Goal: Task Accomplishment & Management: Manage account settings

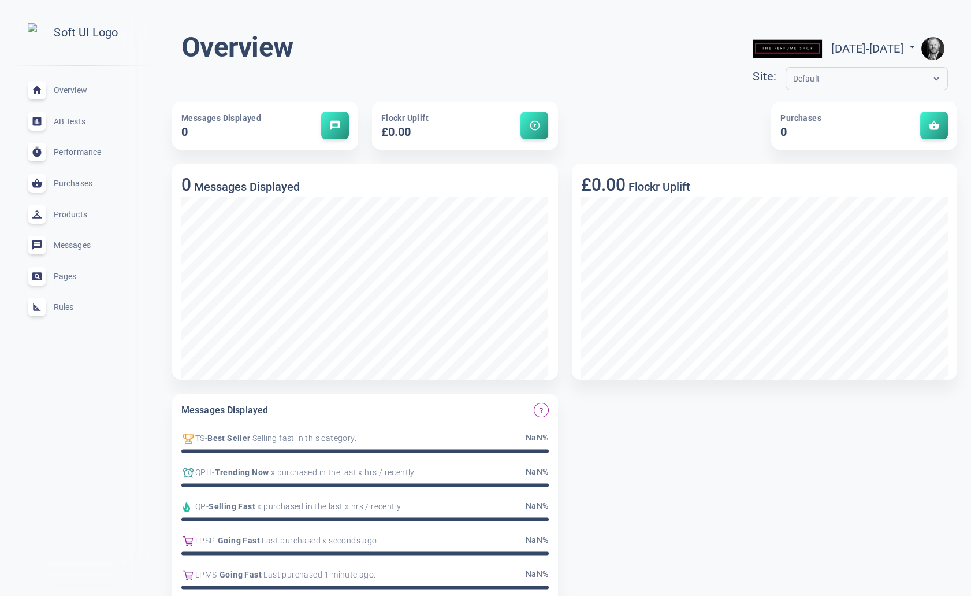
click at [72, 307] on span "Rules" at bounding box center [95, 307] width 83 height 0
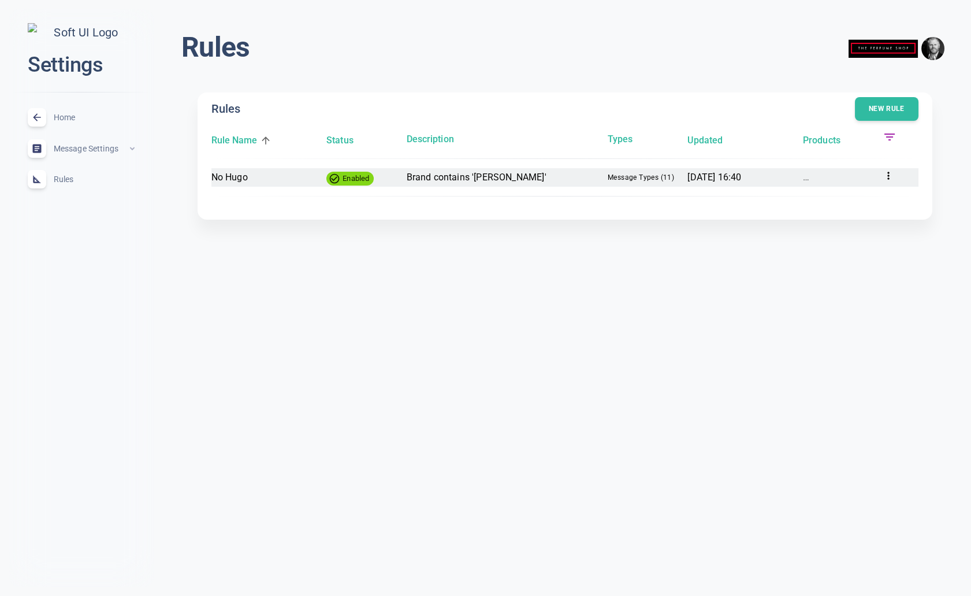
click at [889, 175] on icon at bounding box center [889, 176] width 2 height 8
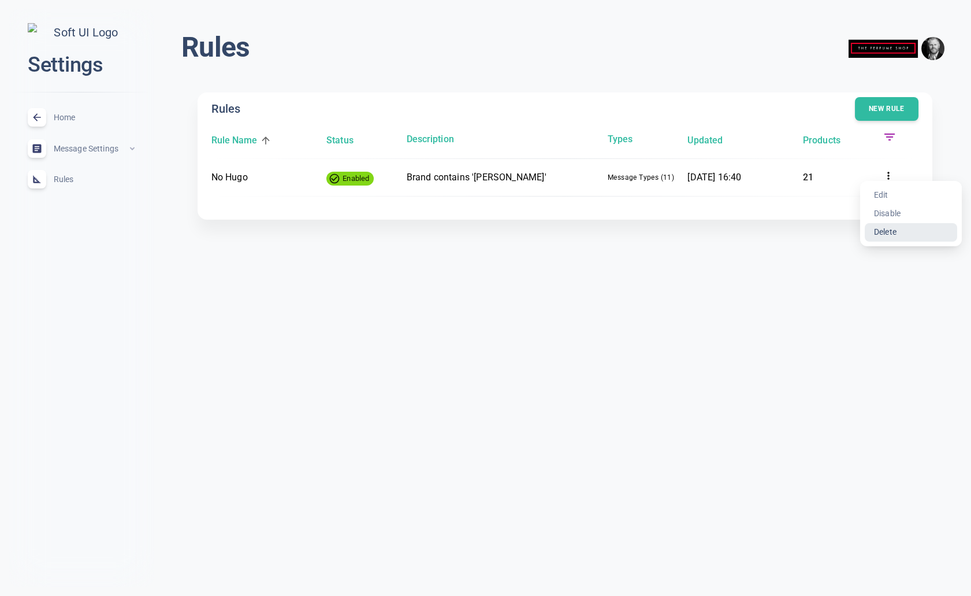
click at [894, 230] on li "Delete" at bounding box center [911, 232] width 92 height 18
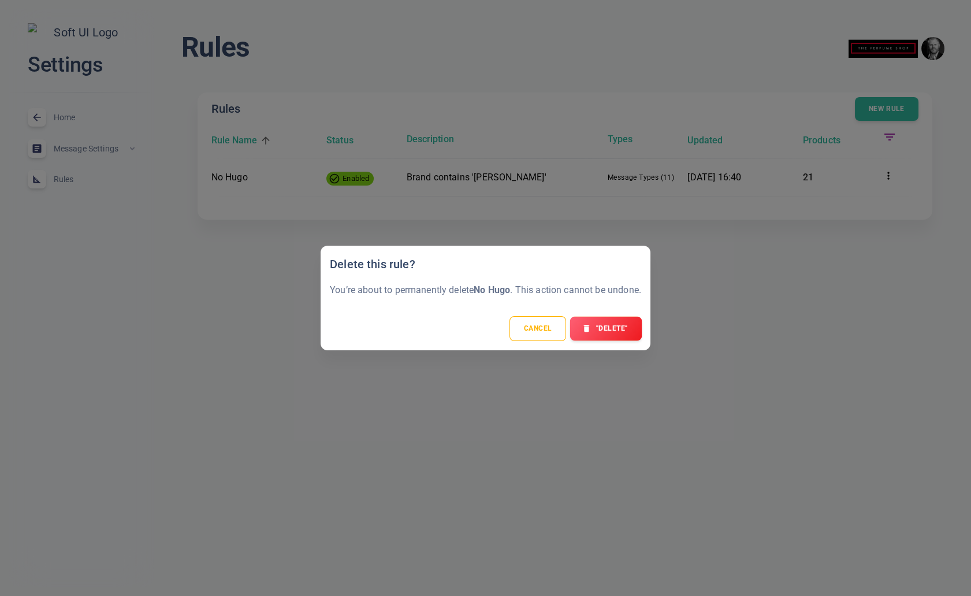
click at [624, 334] on button ""Delete"" at bounding box center [606, 329] width 72 height 24
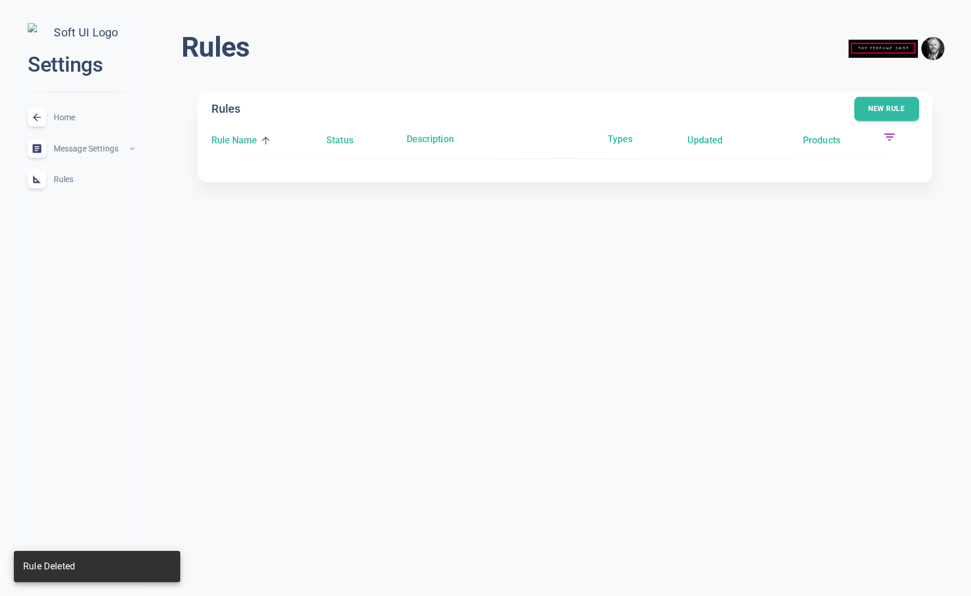
click at [898, 112] on button "New rule" at bounding box center [887, 109] width 65 height 24
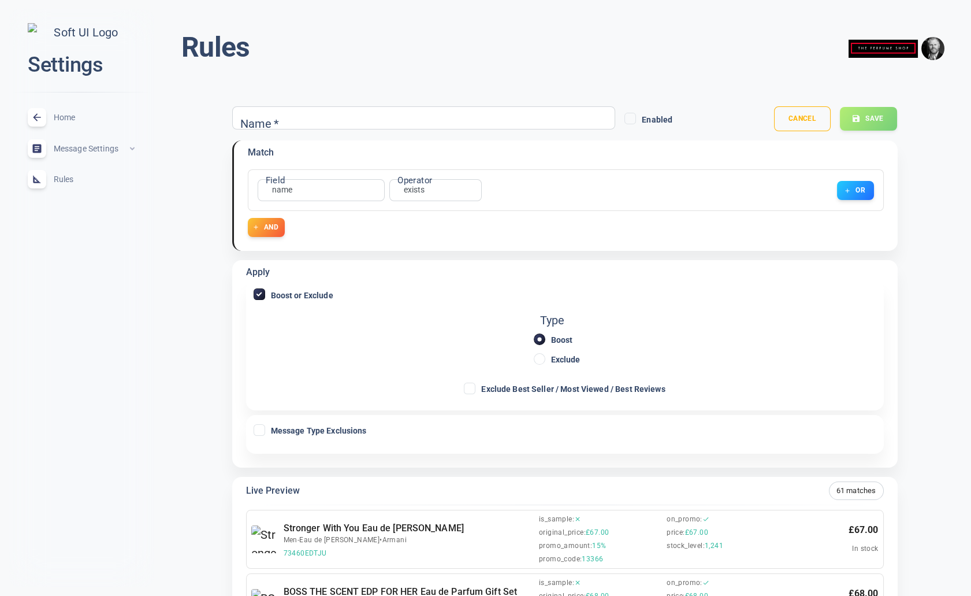
click at [544, 359] on input "Exclude" at bounding box center [539, 359] width 10 height 10
click at [539, 362] on input "Exclude" at bounding box center [539, 359] width 10 height 10
click at [542, 358] on input "Exclude" at bounding box center [539, 359] width 10 height 10
checkbox input "true"
click at [542, 358] on input "Exclude" at bounding box center [539, 359] width 10 height 10
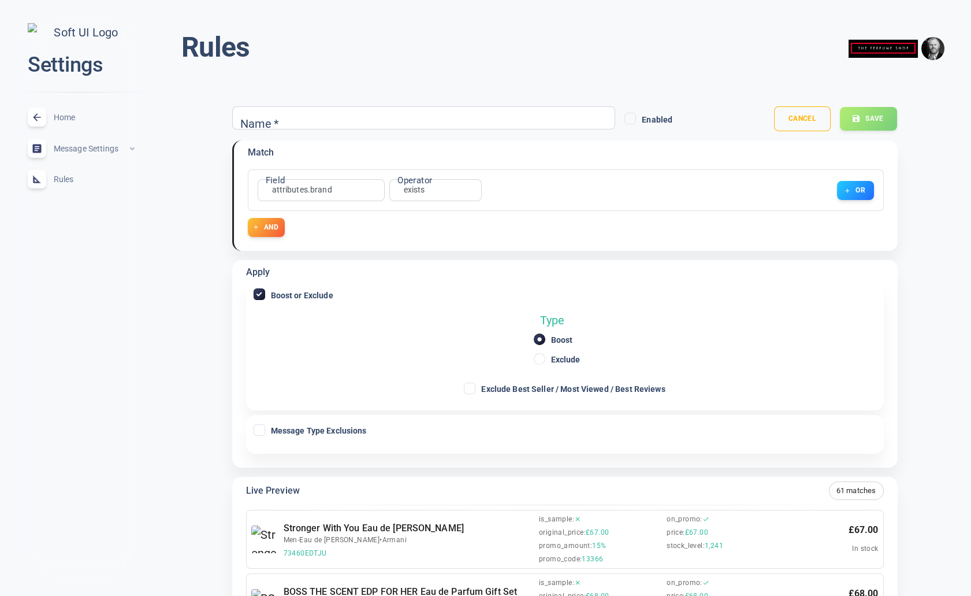
click at [543, 331] on label "Boost" at bounding box center [557, 338] width 47 height 19
click at [543, 334] on input "Boost" at bounding box center [539, 339] width 10 height 10
click at [469, 391] on input "Exclude Best Seller / Most Viewed / Best Reviews" at bounding box center [470, 388] width 10 height 10
checkbox input "true"
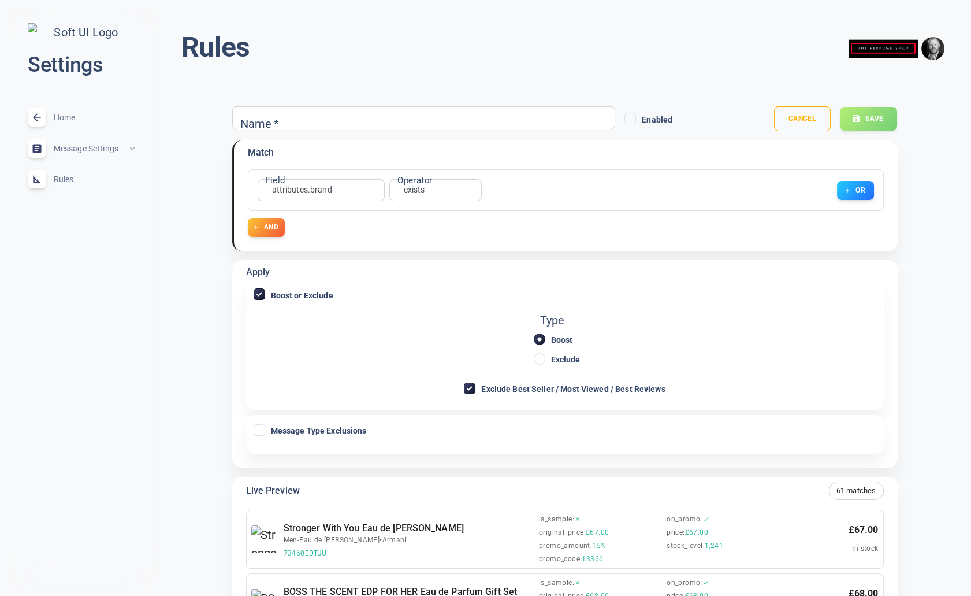
click at [473, 391] on input "Exclude Best Seller / Most Viewed / Best Reviews" at bounding box center [470, 388] width 10 height 10
checkbox input "false"
click at [540, 358] on input "Exclude" at bounding box center [539, 359] width 10 height 10
click at [537, 358] on input "Exclude" at bounding box center [539, 359] width 10 height 10
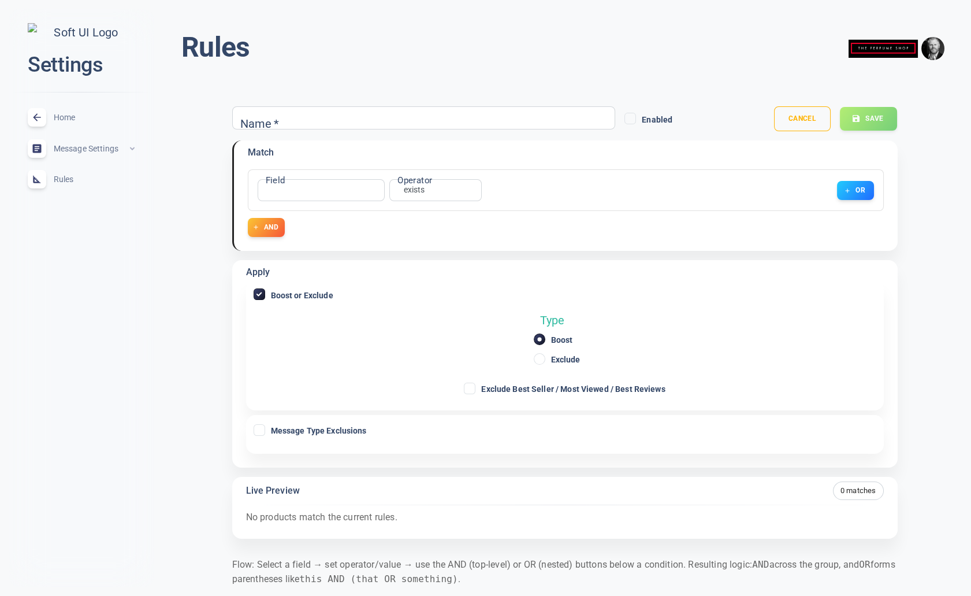
checkbox input "true"
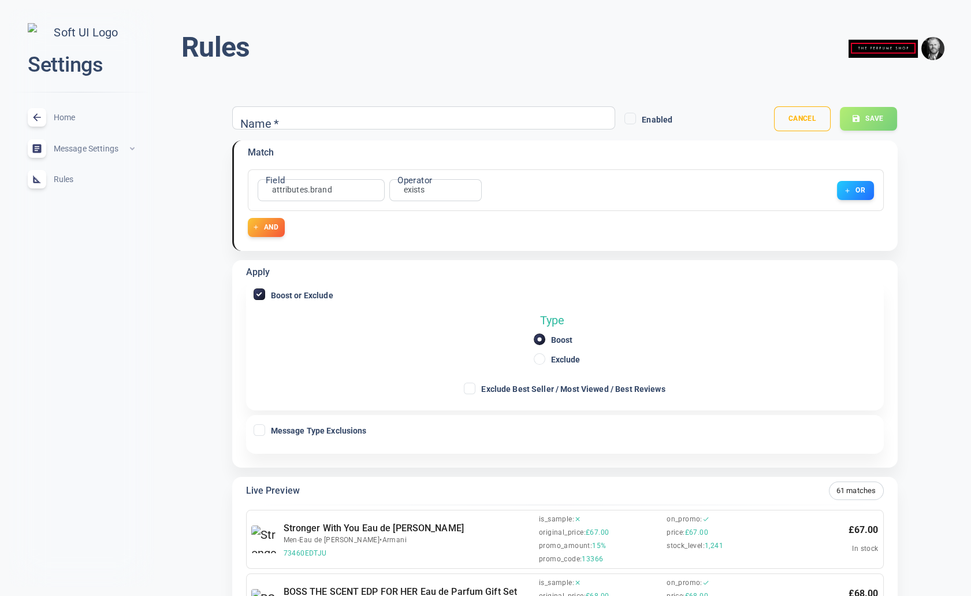
click at [541, 357] on input "Exclude" at bounding box center [539, 359] width 10 height 10
radio input "true"
checkbox input "true"
click at [541, 335] on input "Boost" at bounding box center [539, 339] width 10 height 10
radio input "true"
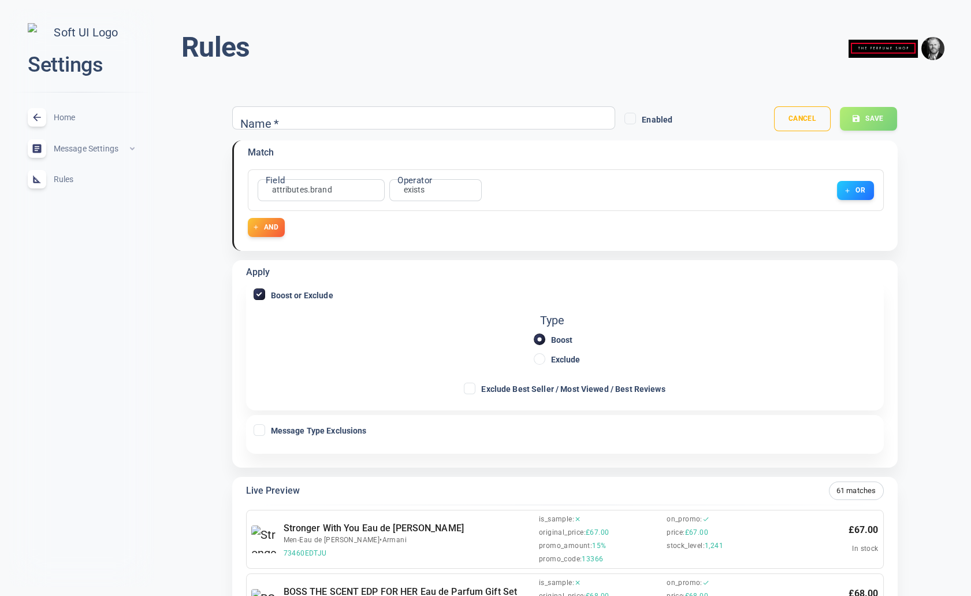
click at [260, 291] on input "Boost or Exclude" at bounding box center [259, 294] width 10 height 10
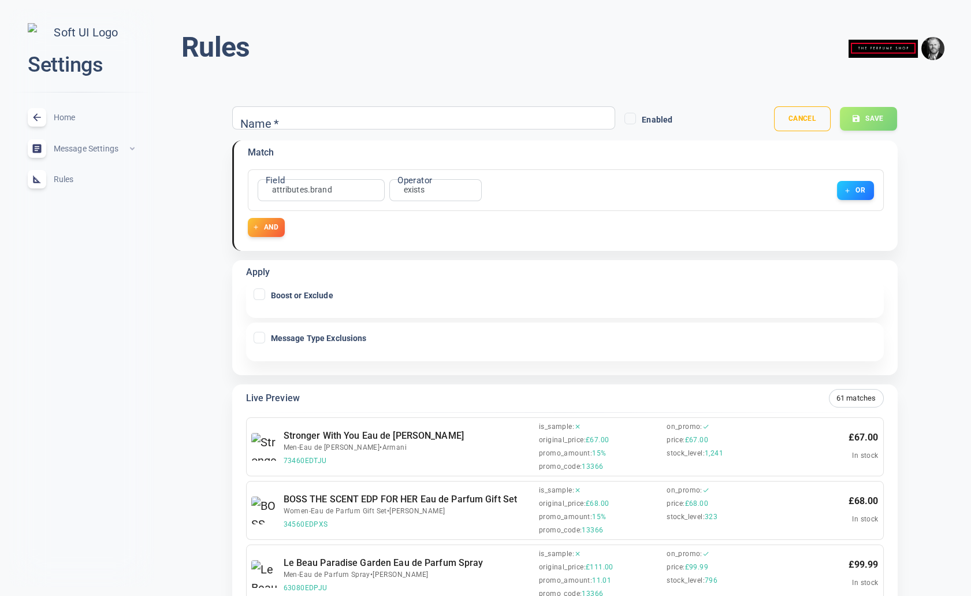
click at [260, 291] on input "Boost or Exclude" at bounding box center [259, 294] width 10 height 10
checkbox input "true"
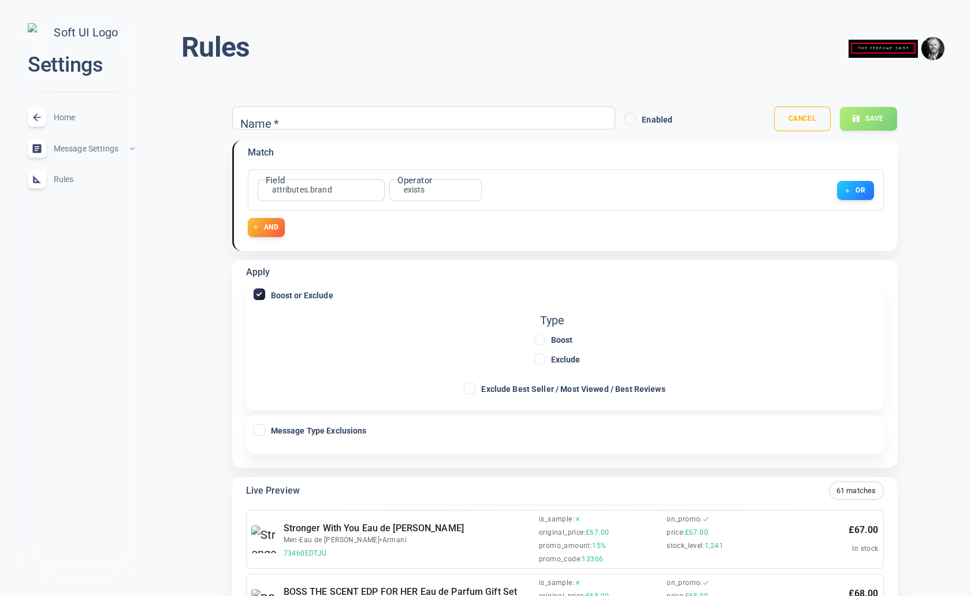
click at [540, 340] on input "Boost" at bounding box center [539, 339] width 10 height 10
radio input "true"
checkbox input "true"
click at [541, 359] on input "Exclude" at bounding box center [539, 359] width 10 height 10
radio input "true"
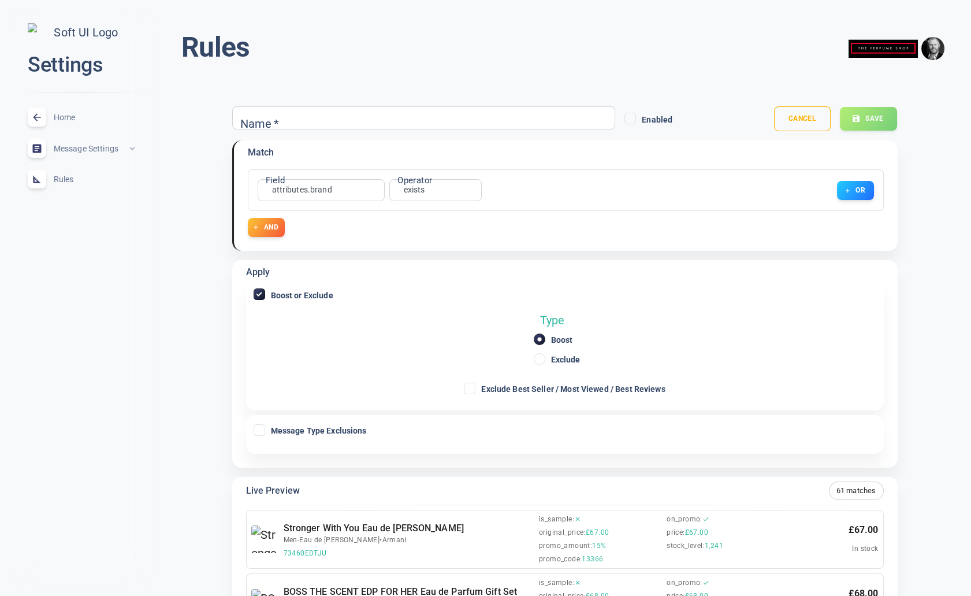
checkbox input "true"
click at [543, 334] on input "Boost" at bounding box center [539, 339] width 10 height 10
radio input "true"
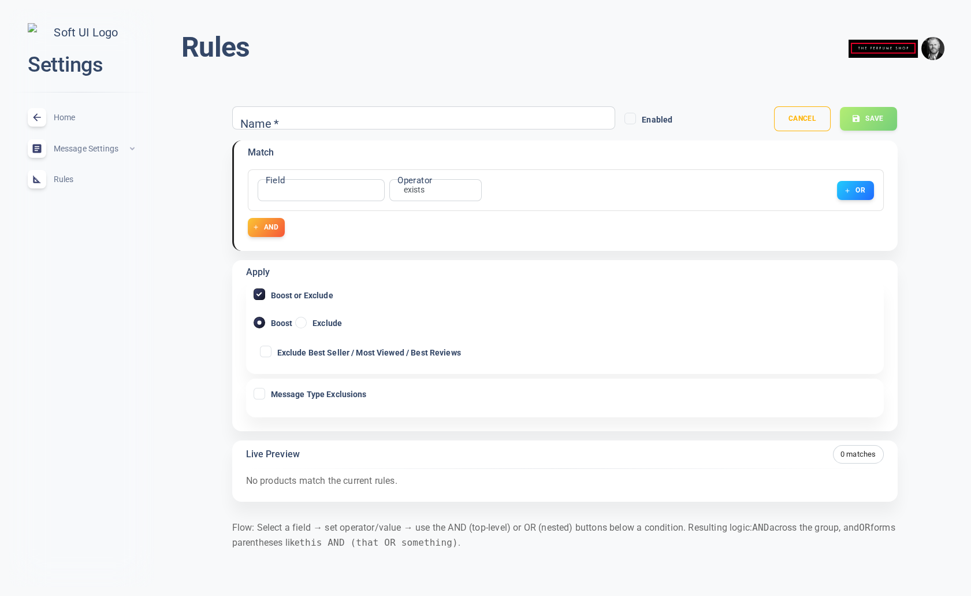
checkbox input "true"
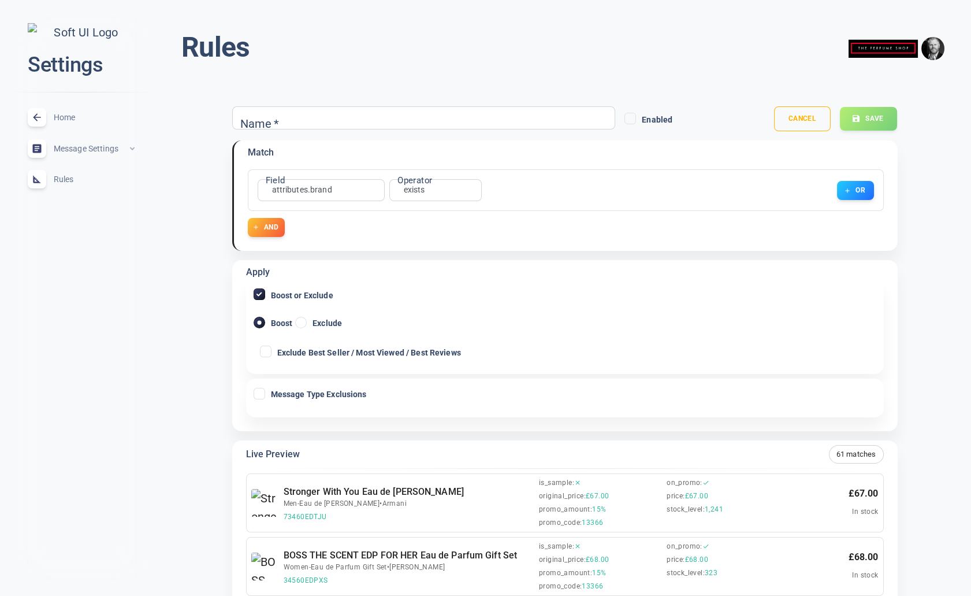
click at [302, 322] on input "Exclude" at bounding box center [301, 322] width 10 height 10
radio input "true"
checkbox input "true"
click at [261, 321] on input "Boost" at bounding box center [259, 322] width 10 height 10
radio input "true"
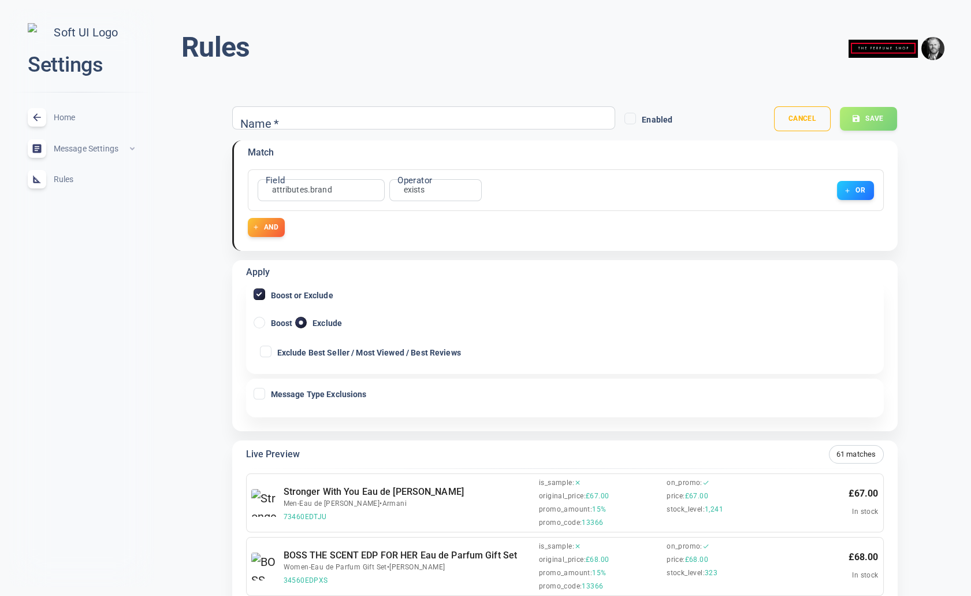
checkbox input "true"
click at [271, 350] on icon at bounding box center [266, 351] width 14 height 14
click at [271, 350] on input "Exclude Best Seller / Most Viewed / Best Reviews" at bounding box center [266, 351] width 10 height 10
checkbox input "true"
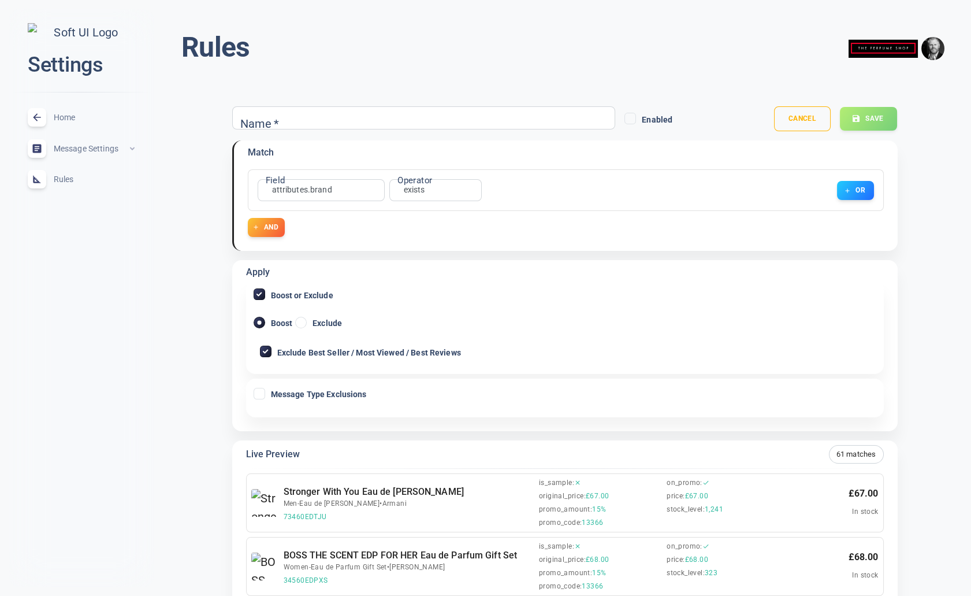
click at [270, 348] on input "Exclude Best Seller / Most Viewed / Best Reviews" at bounding box center [266, 351] width 10 height 10
checkbox input "false"
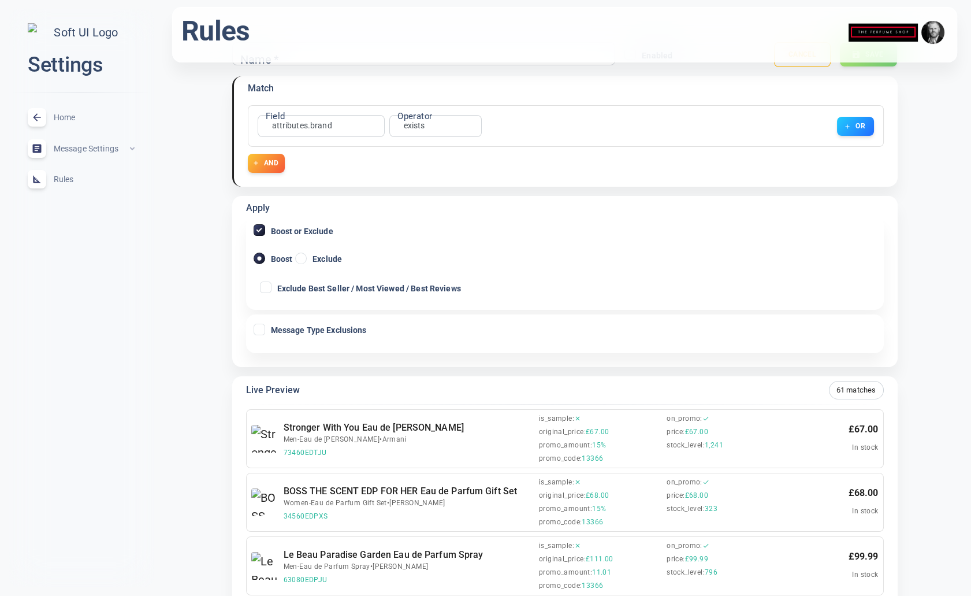
click at [264, 225] on input "Boost or Exclude" at bounding box center [259, 230] width 10 height 10
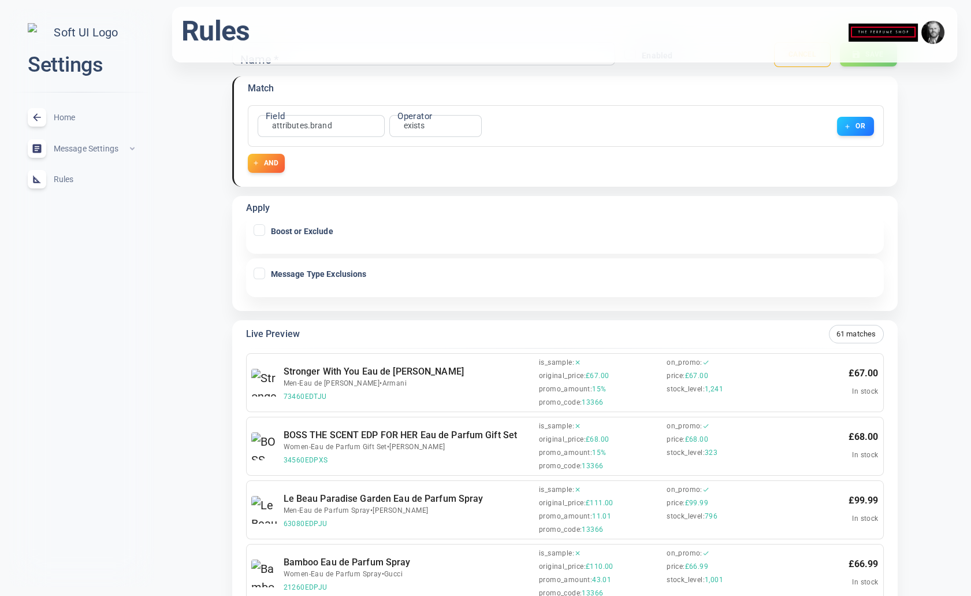
click at [264, 225] on input "Boost or Exclude" at bounding box center [259, 230] width 10 height 10
checkbox input "true"
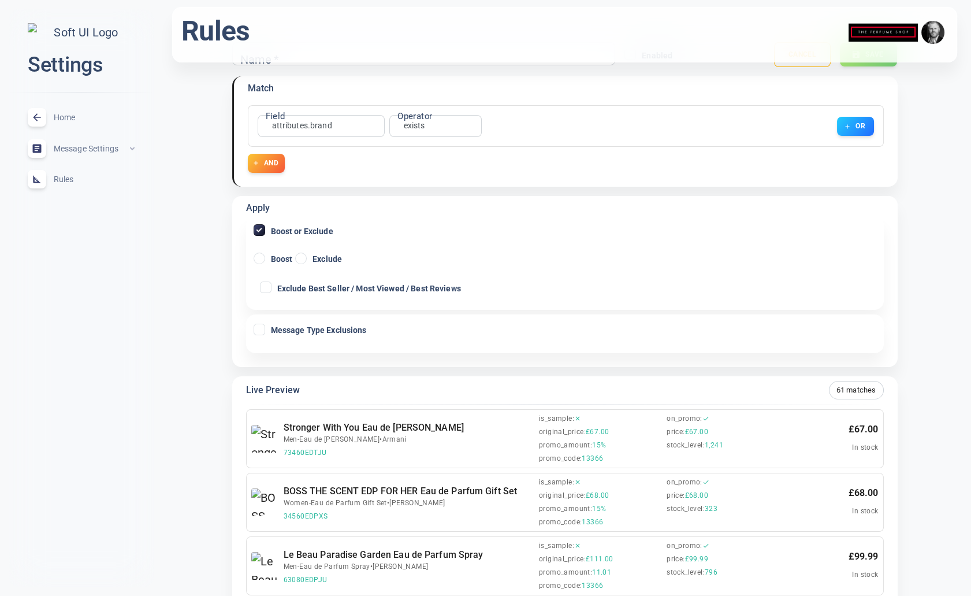
click at [263, 254] on input "Boost" at bounding box center [259, 258] width 10 height 10
radio input "true"
click at [257, 227] on input "Boost or Exclude" at bounding box center [259, 230] width 10 height 10
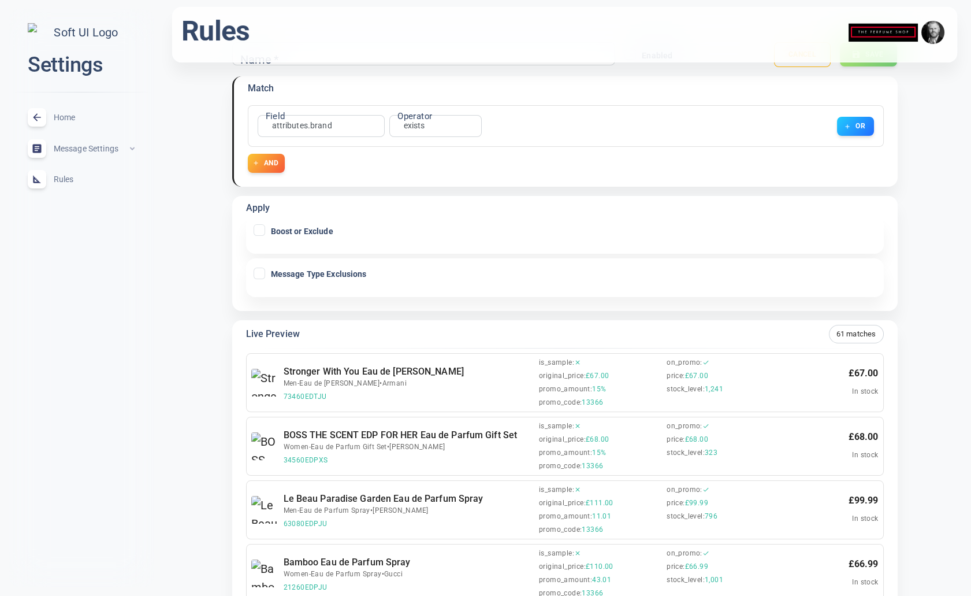
click at [258, 228] on input "Boost or Exclude" at bounding box center [259, 230] width 10 height 10
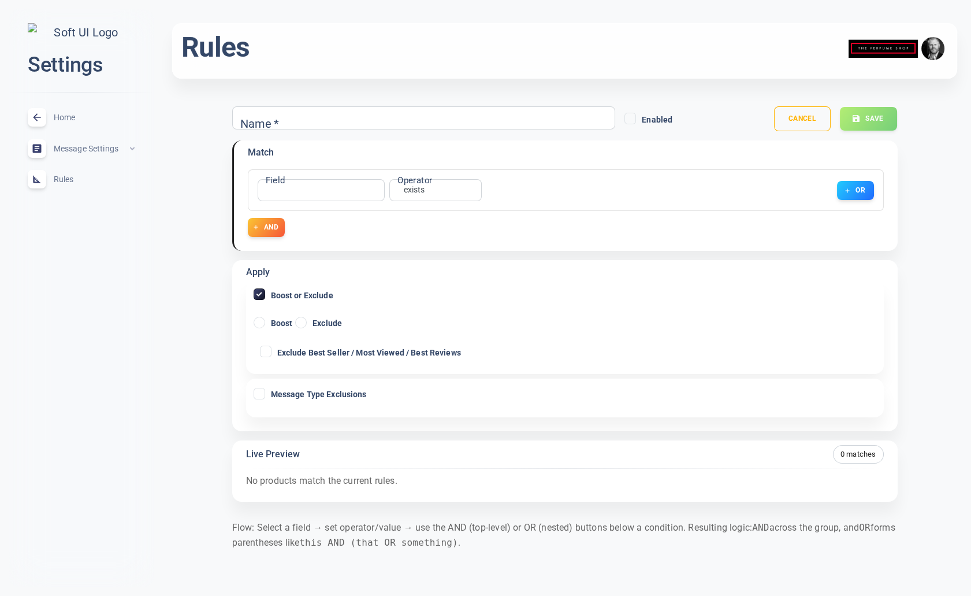
scroll to position [0, 0]
checkbox input "true"
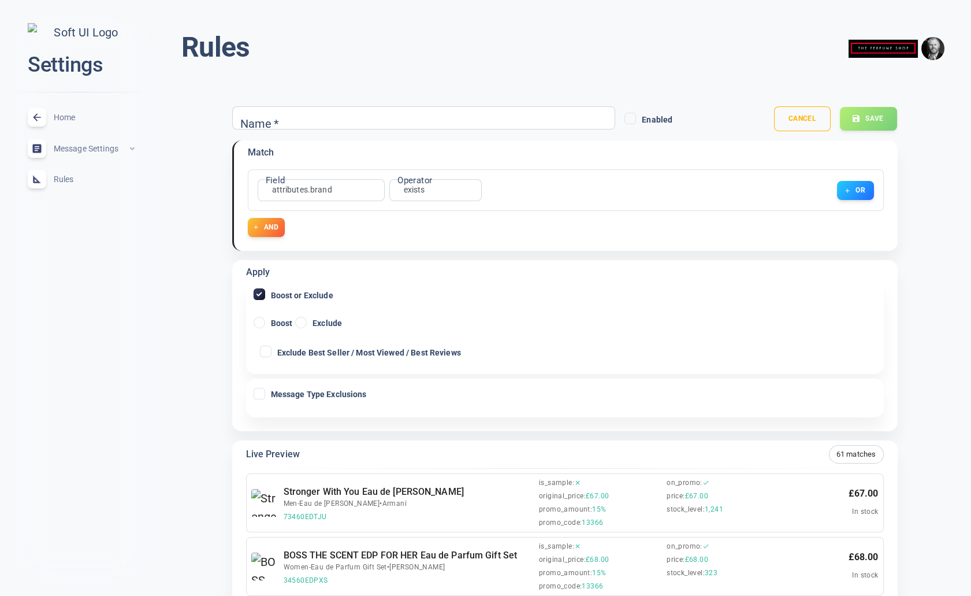
click at [258, 324] on input "Boost" at bounding box center [259, 322] width 10 height 10
radio input "true"
click at [259, 295] on input "Boost or Exclude" at bounding box center [259, 294] width 10 height 10
checkbox input "true"
radio input "false"
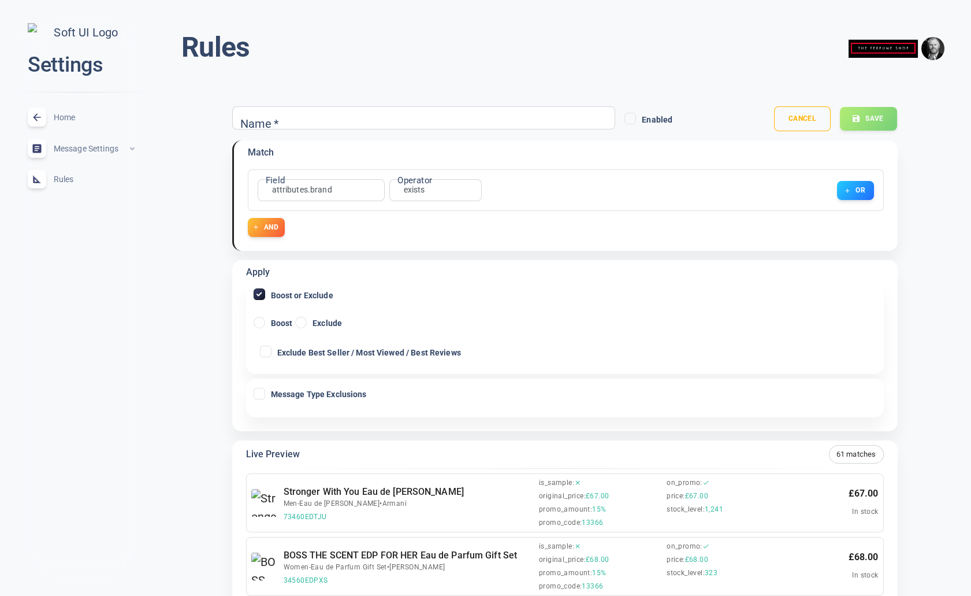
click at [261, 295] on input "Boost or Exclude" at bounding box center [259, 294] width 10 height 10
checkbox input "true"
click at [261, 323] on input "Boost" at bounding box center [259, 322] width 10 height 10
radio input "true"
checkbox input "true"
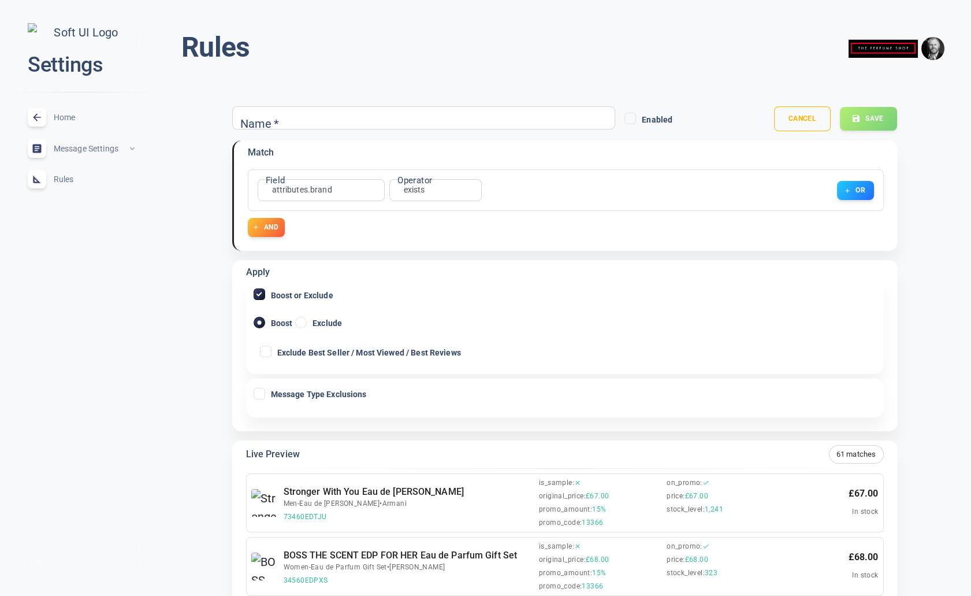
click at [261, 323] on input "Boost" at bounding box center [259, 322] width 10 height 10
click at [314, 321] on span "Exclude" at bounding box center [327, 323] width 29 height 8
click at [306, 321] on input "Exclude" at bounding box center [301, 322] width 10 height 10
radio input "true"
click at [258, 291] on input "Boost or Exclude" at bounding box center [259, 294] width 10 height 10
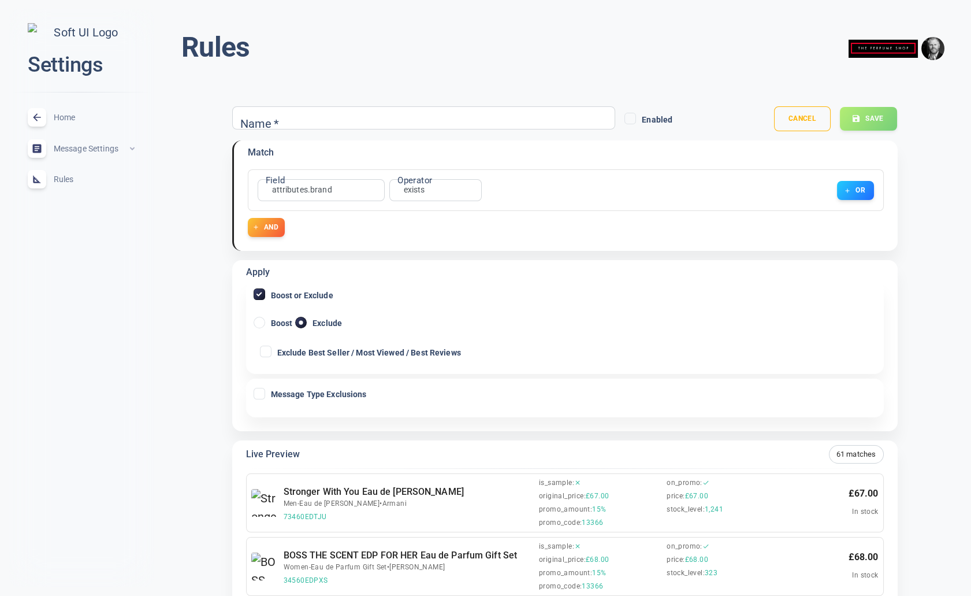
checkbox input "true"
radio input "false"
click at [261, 295] on input "Boost or Exclude" at bounding box center [259, 294] width 10 height 10
click at [259, 289] on input "Boost or Exclude" at bounding box center [259, 294] width 10 height 10
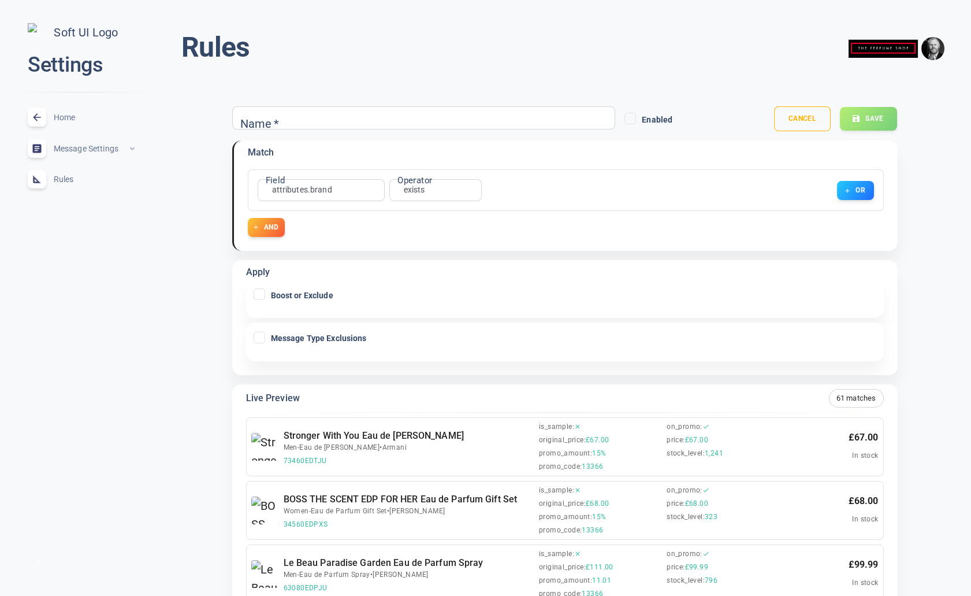
click at [260, 292] on input "Boost or Exclude" at bounding box center [259, 294] width 10 height 10
checkbox input "true"
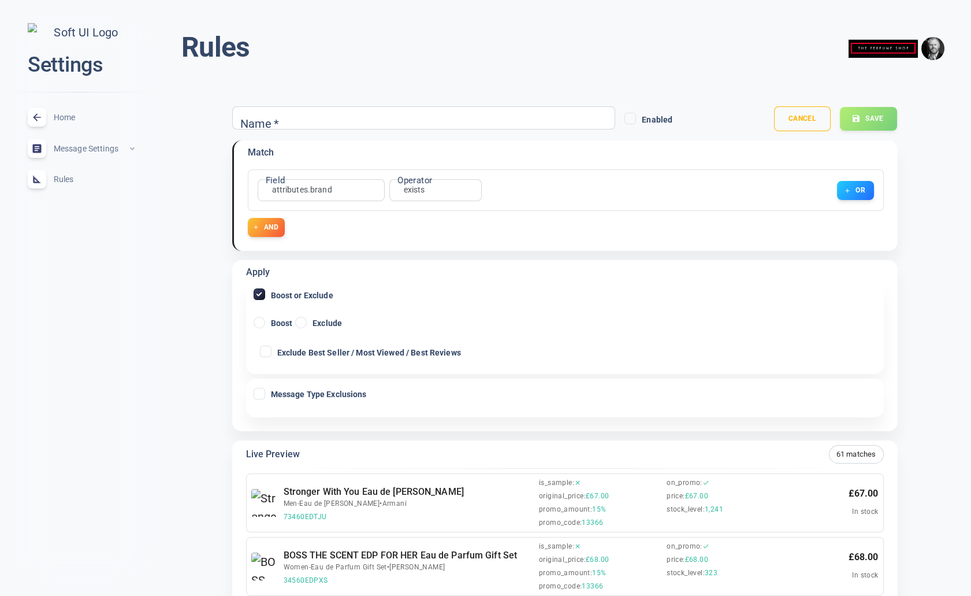
click at [262, 324] on input "Boost" at bounding box center [259, 322] width 10 height 10
radio input "true"
click at [259, 294] on input "Boost or Exclude" at bounding box center [259, 294] width 10 height 10
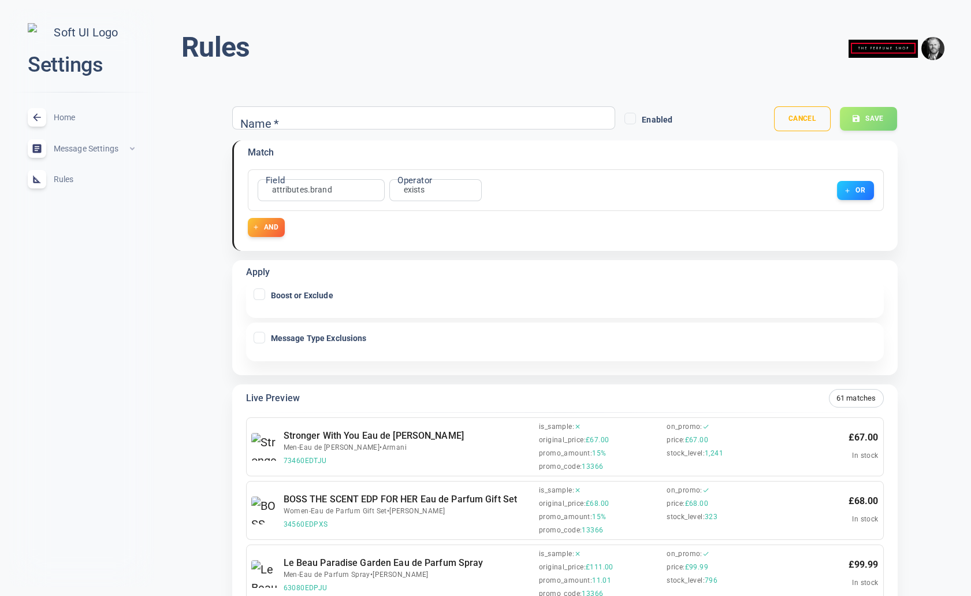
click at [259, 294] on input "Boost or Exclude" at bounding box center [259, 294] width 10 height 10
checkbox input "true"
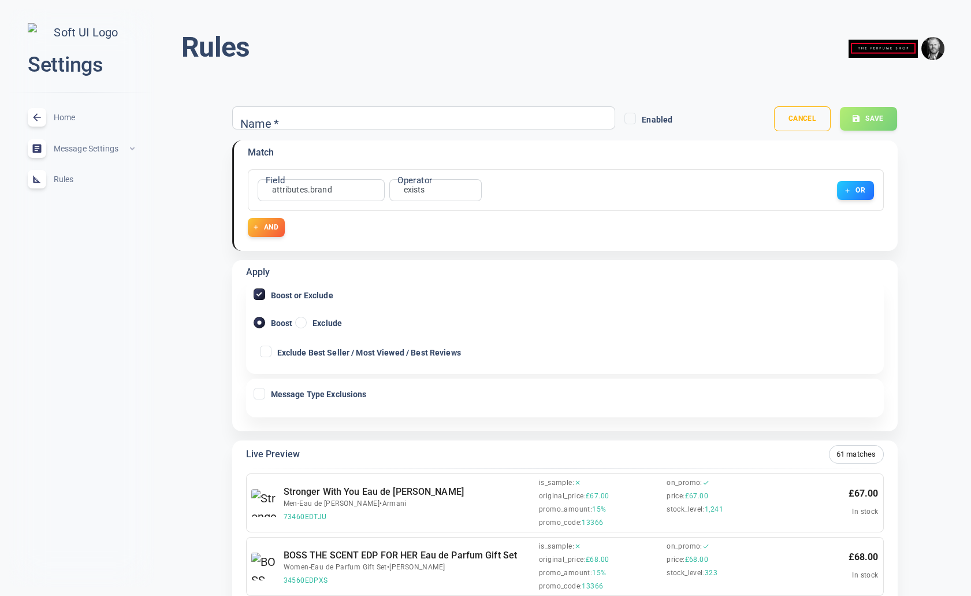
click at [302, 322] on input "Exclude" at bounding box center [301, 322] width 10 height 10
radio input "true"
click at [257, 293] on input "Boost or Exclude" at bounding box center [259, 294] width 10 height 10
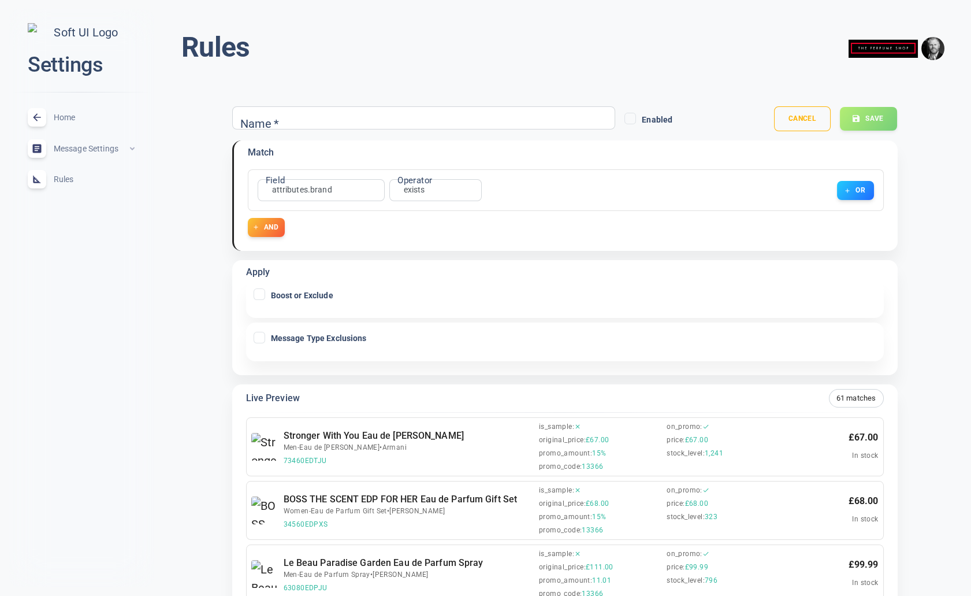
click at [257, 293] on input "Boost or Exclude" at bounding box center [259, 294] width 10 height 10
checkbox input "true"
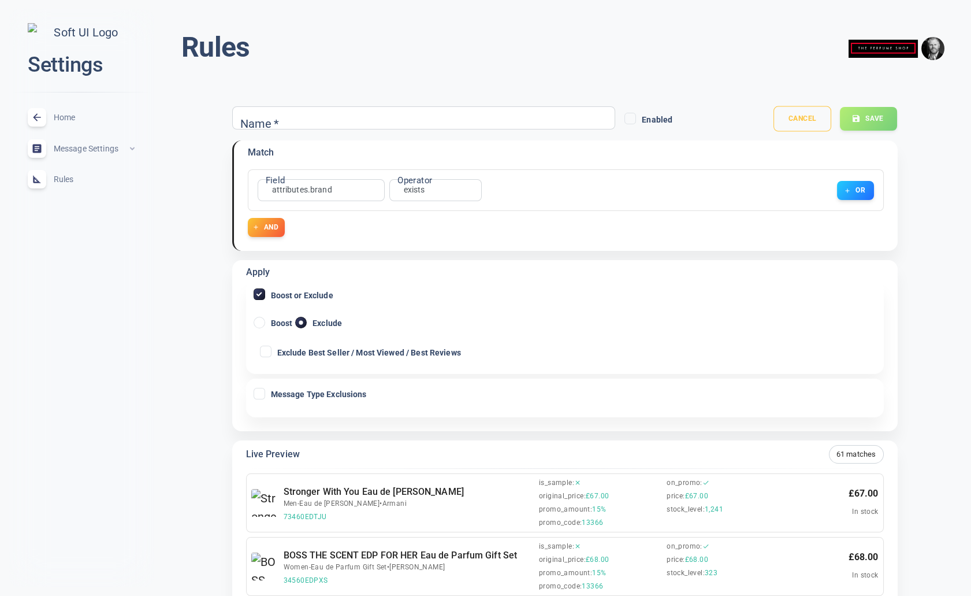
click at [803, 114] on button "Cancel" at bounding box center [803, 118] width 58 height 25
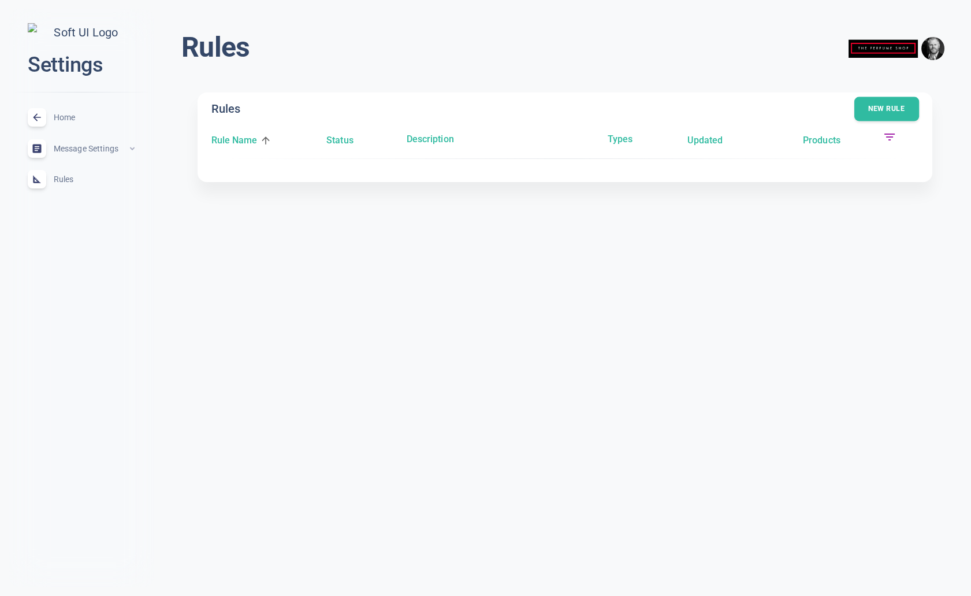
click at [889, 107] on button "New rule" at bounding box center [887, 109] width 65 height 24
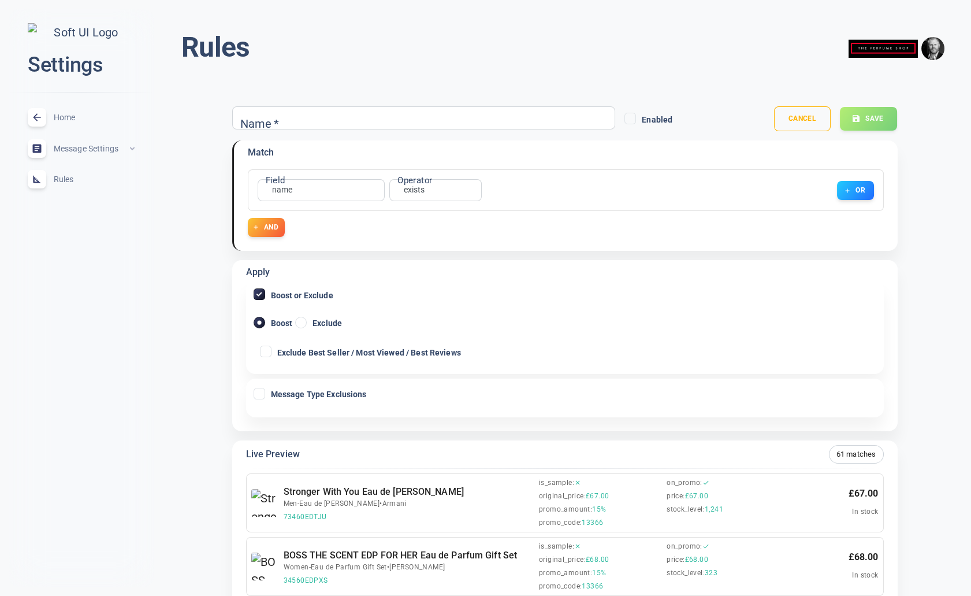
click at [303, 320] on input "Exclude" at bounding box center [301, 322] width 10 height 10
radio input "true"
click at [266, 350] on input "Exclude Best Seller / Most Viewed / Best Reviews" at bounding box center [266, 351] width 10 height 10
checkbox input "true"
click at [259, 294] on input "Boost or Exclude" at bounding box center [259, 294] width 10 height 10
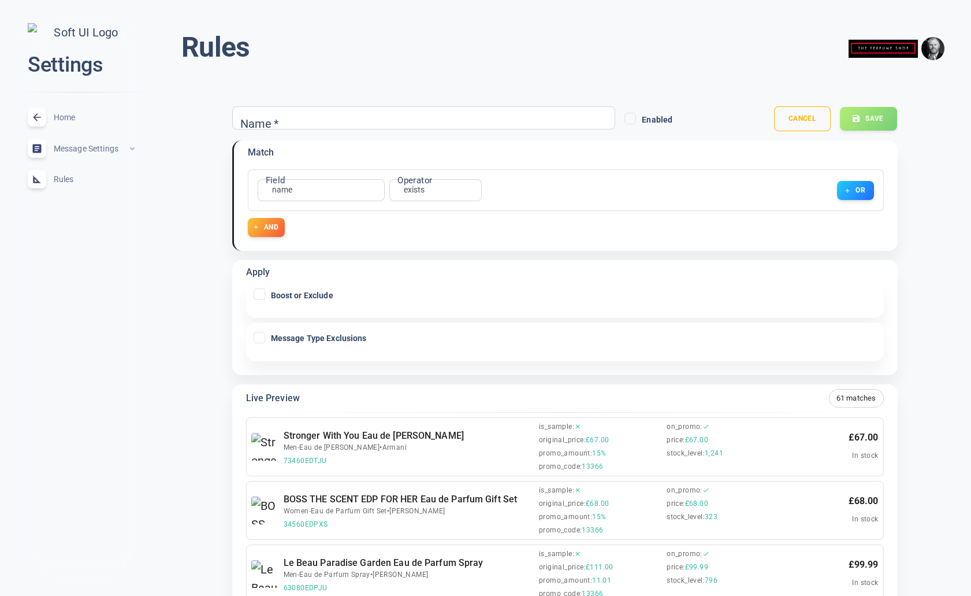
click at [259, 294] on input "Boost or Exclude" at bounding box center [259, 294] width 10 height 10
checkbox input "true"
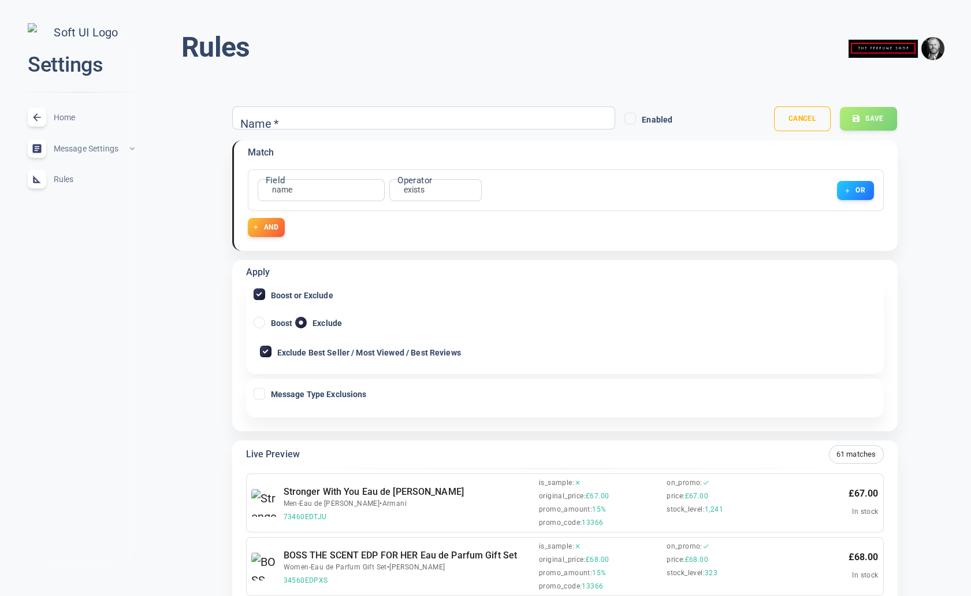
click at [261, 393] on input "Message Type Exclusions" at bounding box center [259, 393] width 10 height 10
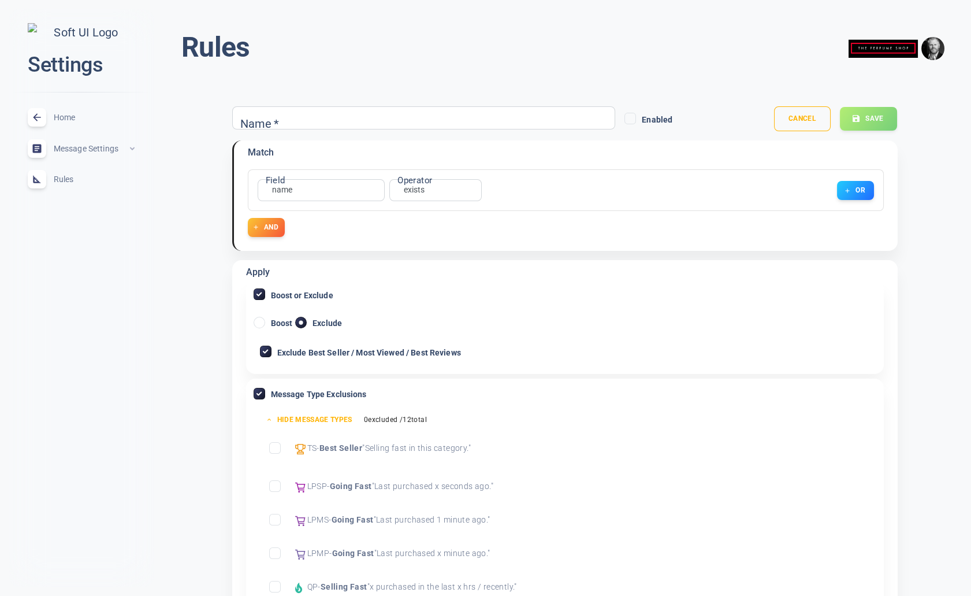
click at [261, 393] on input "Message Type Exclusions" at bounding box center [259, 393] width 10 height 10
checkbox input "false"
